Goal: Information Seeking & Learning: Check status

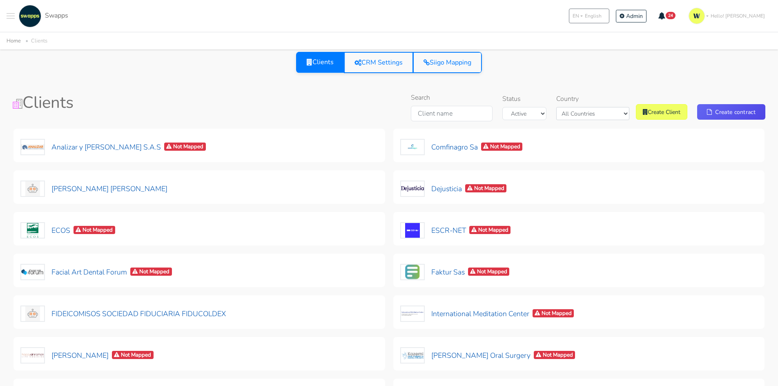
select select "USA"
click at [11, 15] on button at bounding box center [11, 16] width 8 height 22
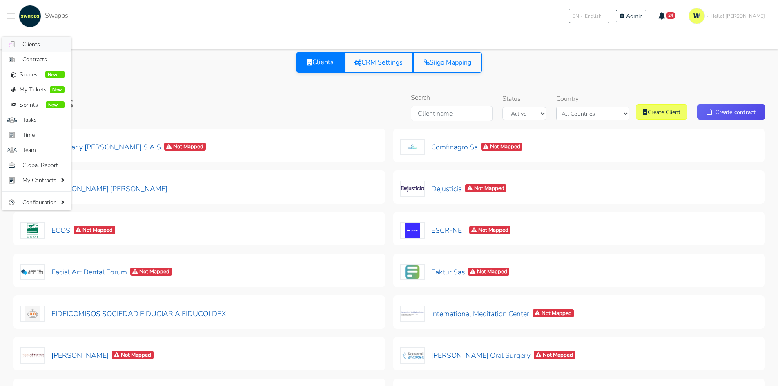
click at [34, 38] on link ".cls-1 { fill: #F15CFF; } .cls-2 { fill: #9a9a9a; } Clients" at bounding box center [36, 44] width 69 height 15
click at [579, 69] on div "Clients CRM Settings Siigo Mapping" at bounding box center [389, 62] width 753 height 21
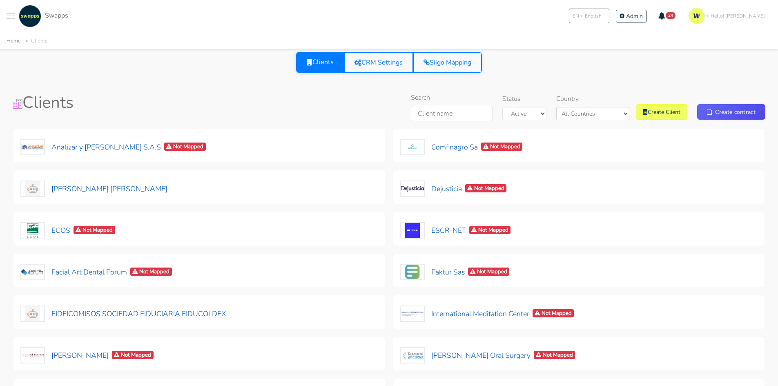
click at [524, 74] on div "Clients CRM Settings Siigo Mapping" at bounding box center [388, 67] width 771 height 31
click at [13, 13] on button at bounding box center [11, 16] width 8 height 22
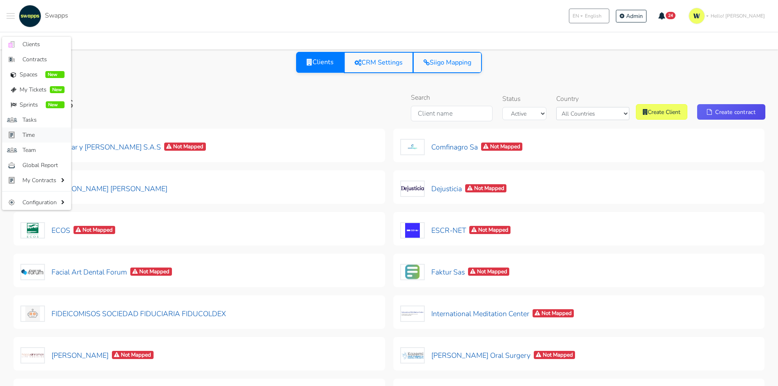
click at [25, 137] on span "Time" at bounding box center [43, 135] width 42 height 9
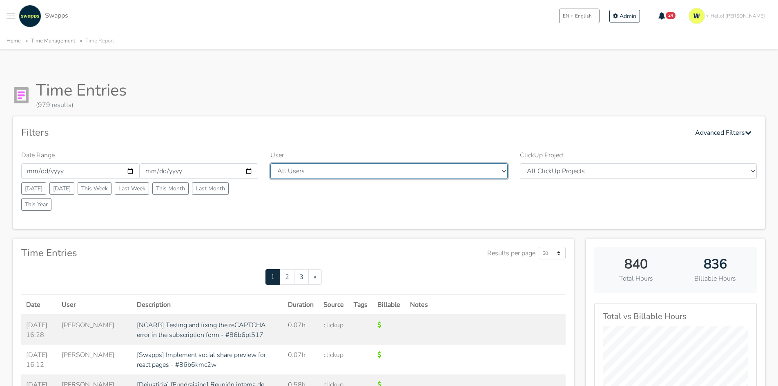
click at [421, 172] on select "All Users Andres Cristian Mateo Angie Diego Swapps Tech Alejandra Tatiana Campo…" at bounding box center [388, 171] width 237 height 16
select select "28"
click at [270, 163] on select "All Users Andres Cristian Mateo Angie Diego Swapps Tech Alejandra Tatiana Campo…" at bounding box center [388, 171] width 237 height 16
click at [477, 125] on div "Filters Advanced Filters" at bounding box center [388, 133] width 735 height 16
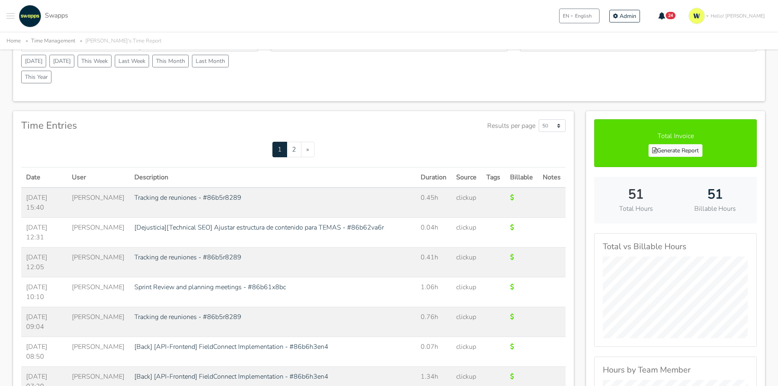
scroll to position [123, 0]
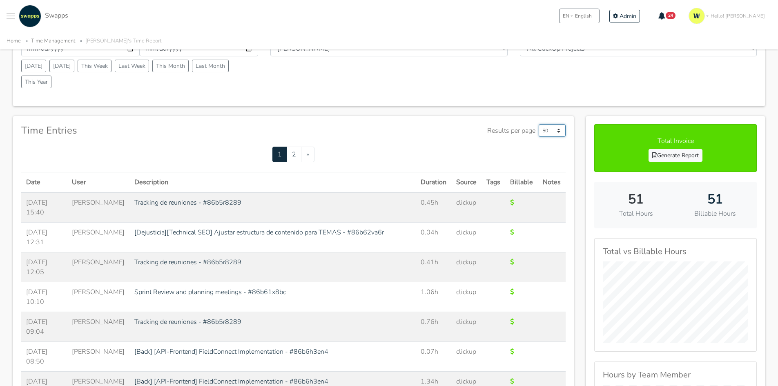
click at [553, 130] on select "50 500 1000" at bounding box center [552, 130] width 27 height 13
select select "1000"
click at [539, 124] on select "50 500 1000" at bounding box center [552, 130] width 27 height 13
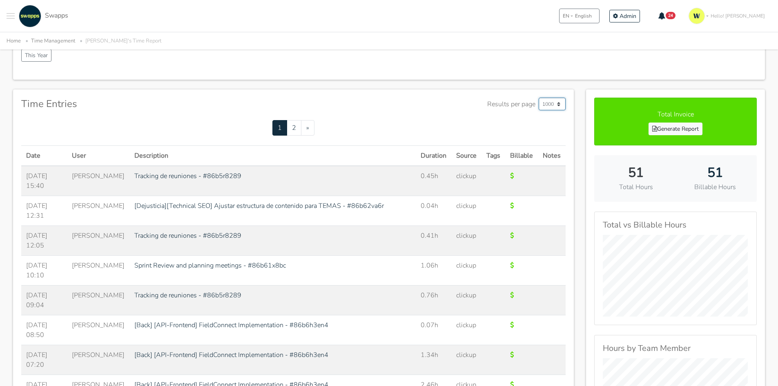
scroll to position [163, 0]
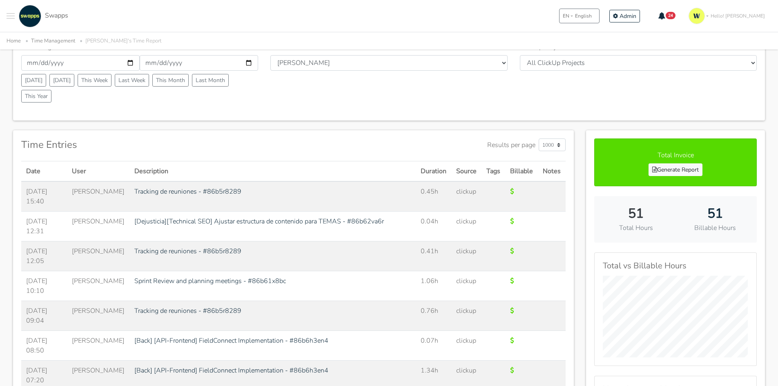
scroll to position [123, 0]
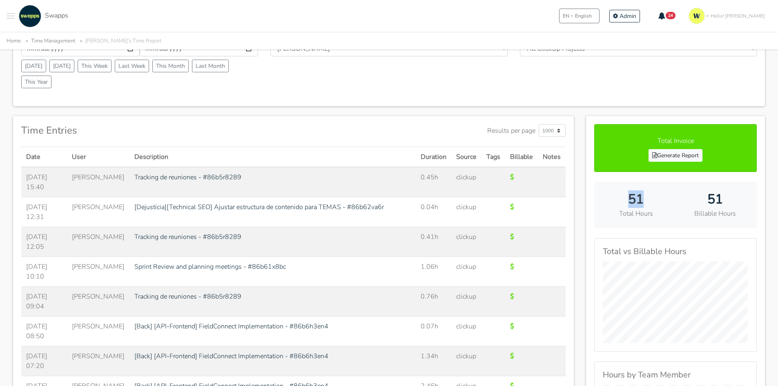
drag, startPoint x: 622, startPoint y: 198, endPoint x: 650, endPoint y: 195, distance: 28.7
click at [650, 195] on h2 "51" at bounding box center [635, 200] width 67 height 16
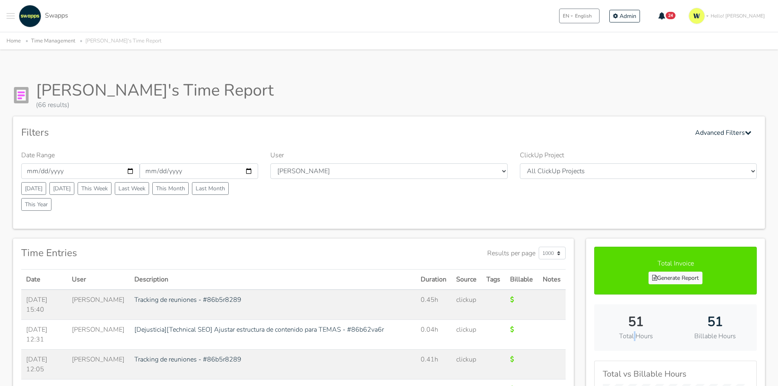
click at [635, 345] on div "51 Total Hours 51 Billable Hours" at bounding box center [675, 327] width 163 height 47
drag, startPoint x: 644, startPoint y: 322, endPoint x: 602, endPoint y: 328, distance: 43.3
click at [607, 328] on h2 "51" at bounding box center [635, 322] width 67 height 16
click at [308, 172] on select "All Users [PERSON_NAME] [PERSON_NAME] [GEOGRAPHIC_DATA] Swapps Tech [PERSON_NAM…" at bounding box center [388, 171] width 237 height 16
select select "23"
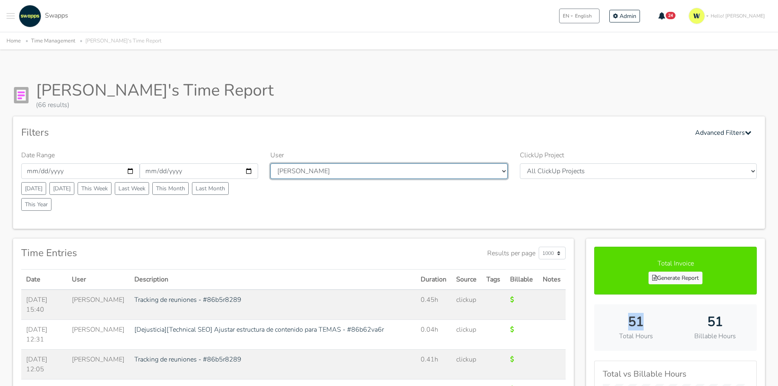
click at [270, 163] on select "All Users [PERSON_NAME] [PERSON_NAME] [GEOGRAPHIC_DATA] Swapps Tech [PERSON_NAM…" at bounding box center [388, 171] width 237 height 16
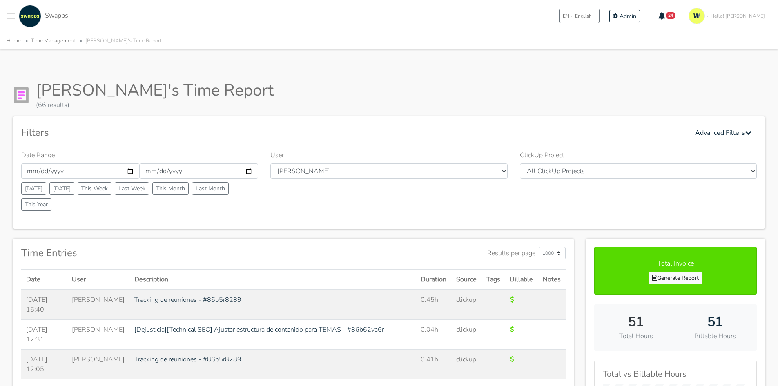
click at [504, 135] on div "Filters Advanced Filters" at bounding box center [388, 133] width 735 height 16
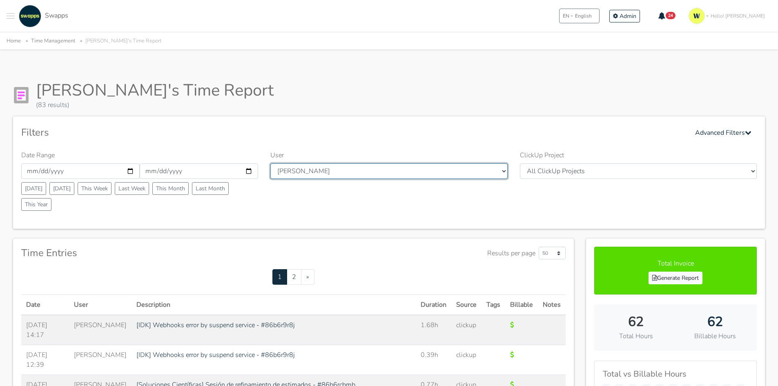
click at [340, 174] on select "All Users [PERSON_NAME] [PERSON_NAME] [GEOGRAPHIC_DATA] Swapps Tech [PERSON_NAM…" at bounding box center [388, 171] width 237 height 16
click at [437, 107] on div "[PERSON_NAME]'s Time Report (83 results)" at bounding box center [389, 94] width 752 height 29
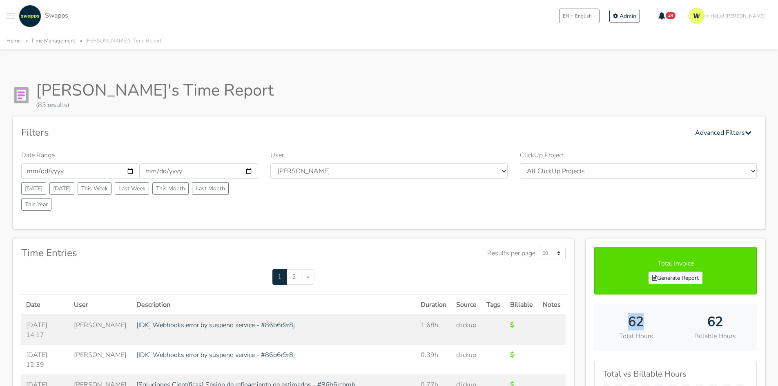
drag, startPoint x: 652, startPoint y: 318, endPoint x: 608, endPoint y: 321, distance: 44.2
click at [612, 321] on h2 "62" at bounding box center [635, 322] width 67 height 16
click at [126, 171] on input "[DATE]" at bounding box center [80, 171] width 118 height 16
type input "[DATE]"
click at [237, 170] on input "[DATE]" at bounding box center [199, 171] width 118 height 16
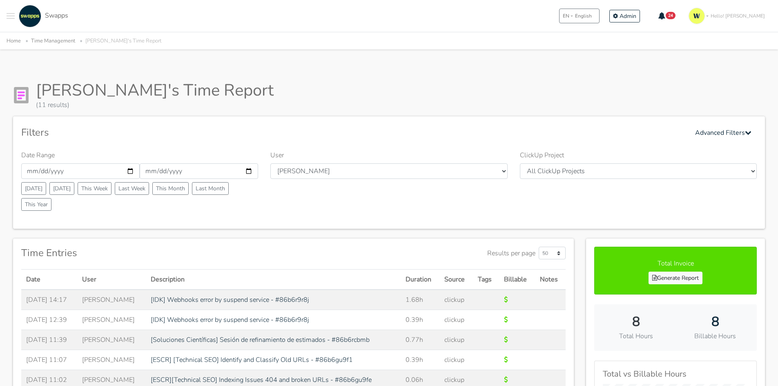
type input "[DATE]"
click at [246, 131] on div "Filters Advanced Filters" at bounding box center [388, 133] width 735 height 16
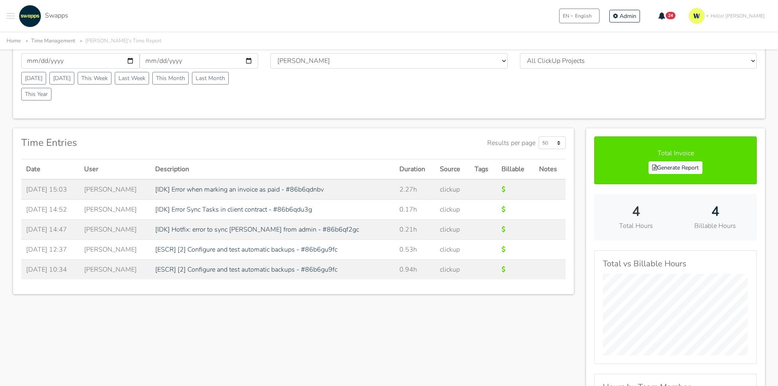
scroll to position [123, 0]
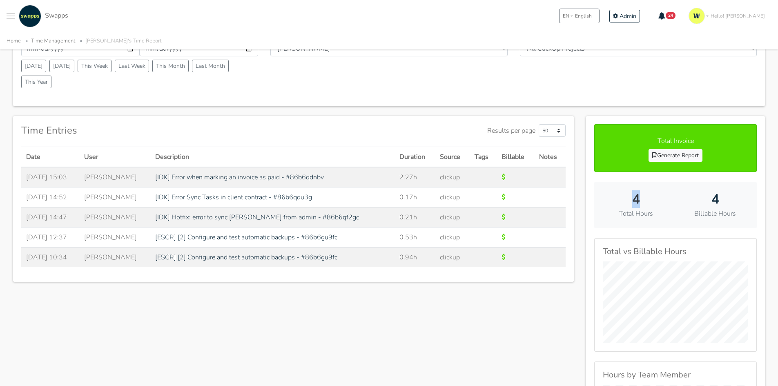
drag, startPoint x: 631, startPoint y: 201, endPoint x: 651, endPoint y: 198, distance: 20.5
click at [651, 198] on h2 "4" at bounding box center [635, 200] width 67 height 16
drag, startPoint x: 729, startPoint y: 199, endPoint x: 698, endPoint y: 203, distance: 32.0
click at [698, 203] on h2 "4" at bounding box center [715, 200] width 67 height 16
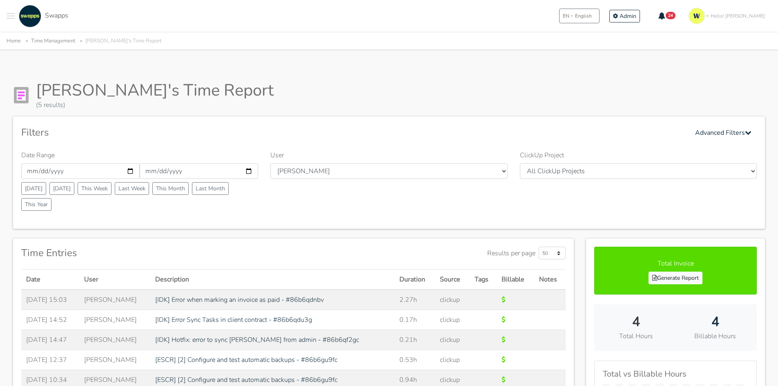
click at [510, 17] on div ".cls-1 { fill: #F15CFF; } .cls-2 { fill: #9a9a9a; } Clients Contracts Spaces Ne…" at bounding box center [389, 16] width 778 height 32
click at [6, 12] on div ".cls-1 { fill: #F15CFF; } .cls-2 { fill: #9a9a9a; } Clients Contracts Spaces Ne…" at bounding box center [389, 16] width 778 height 32
click at [9, 20] on button "Toggle navigation menu" at bounding box center [11, 16] width 8 height 22
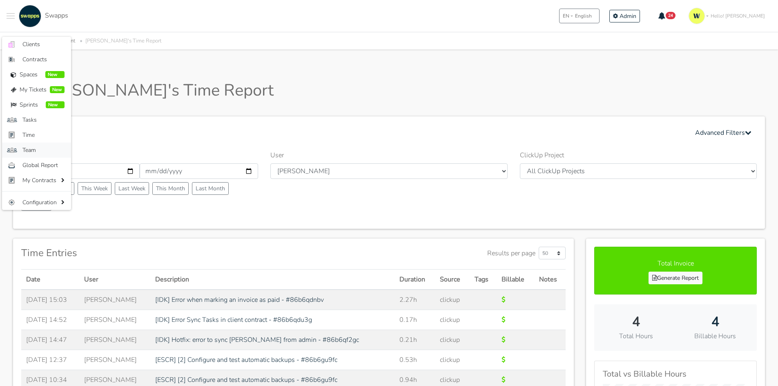
click at [36, 149] on span "Team" at bounding box center [43, 150] width 42 height 9
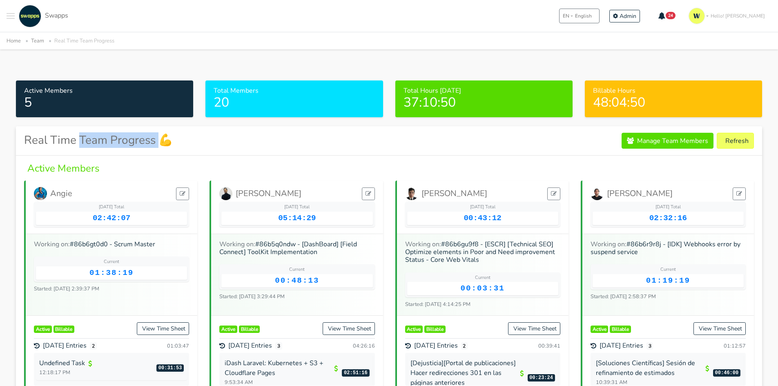
drag, startPoint x: 80, startPoint y: 142, endPoint x: 157, endPoint y: 140, distance: 77.6
click at [157, 140] on h3 "Real Time Team Progress 💪" at bounding box center [98, 141] width 149 height 14
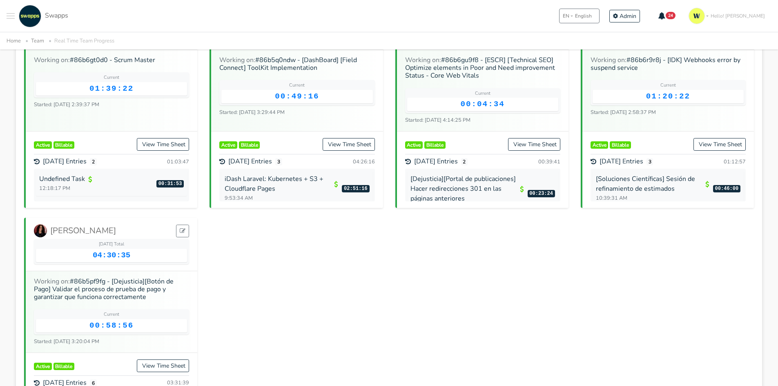
scroll to position [117, 0]
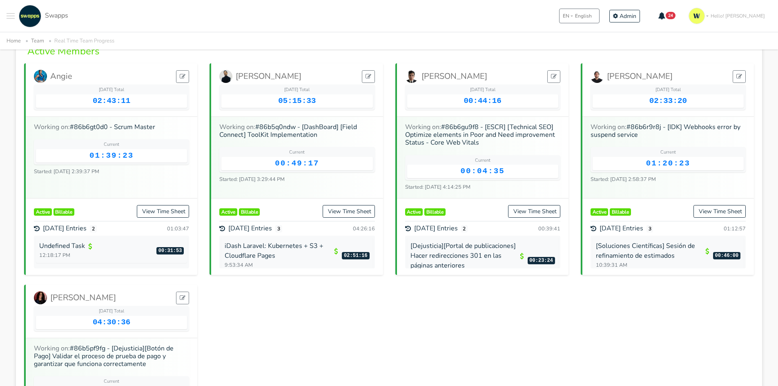
click at [622, 342] on div "[PERSON_NAME] [DATE] Total 02:43:11 Working on: #86b6gt0d0 - Scrum Master Curre…" at bounding box center [389, 284] width 742 height 443
